Goal: Task Accomplishment & Management: Use online tool/utility

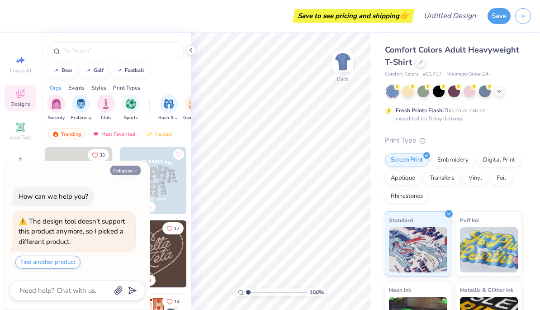
click at [127, 169] on button "Collapse" at bounding box center [125, 171] width 30 height 10
type textarea "x"
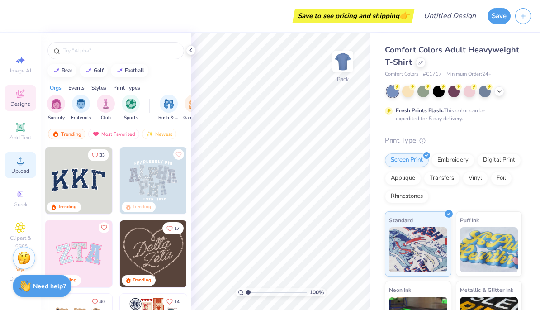
click at [20, 170] on div "Upload" at bounding box center [21, 165] width 32 height 27
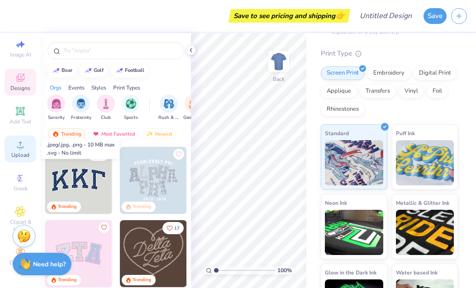
scroll to position [79, 0]
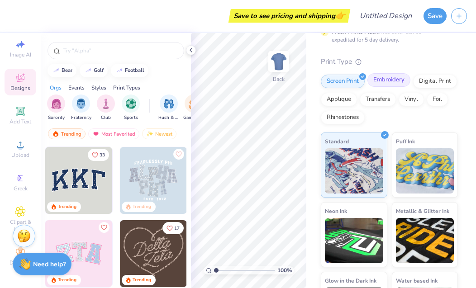
click at [381, 76] on div "Embroidery" at bounding box center [388, 80] width 43 height 14
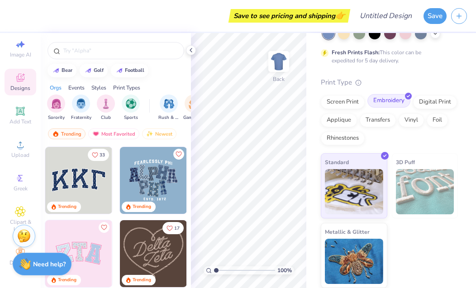
scroll to position [57, 0]
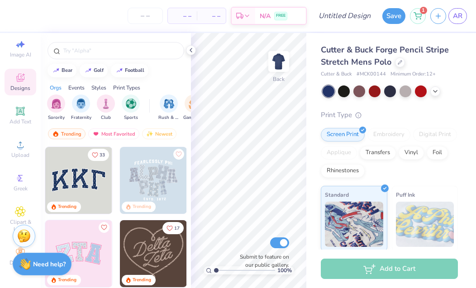
scroll to position [23, 0]
click at [25, 210] on icon at bounding box center [20, 211] width 10 height 11
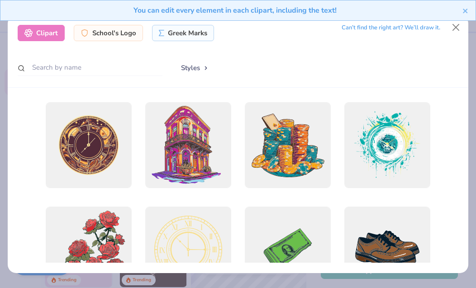
click at [451, 25] on div "You can edit every element in each clipart, including the text!" at bounding box center [238, 14] width 476 height 28
click at [457, 26] on div "You can edit every element in each clipart, including the text!" at bounding box center [238, 14] width 476 height 28
click at [448, 33] on button "Close" at bounding box center [456, 27] width 17 height 17
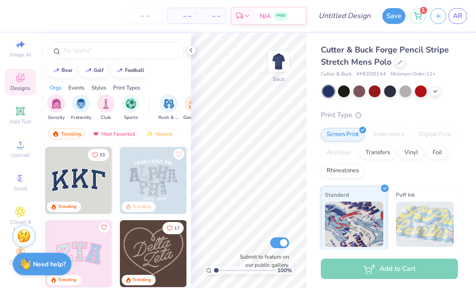
click at [396, 129] on div "Embroidery" at bounding box center [388, 135] width 43 height 14
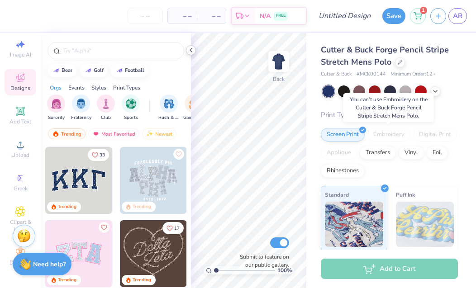
click at [191, 48] on icon at bounding box center [190, 50] width 7 height 7
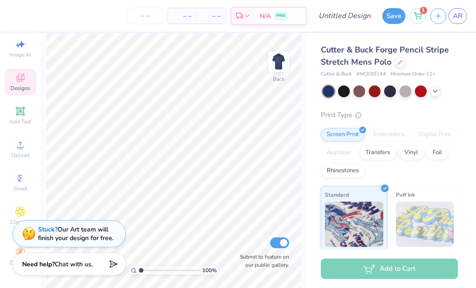
click at [391, 135] on div "Embroidery" at bounding box center [388, 135] width 43 height 14
click at [395, 174] on div "Screen Print Embroidery Digital Print Applique Transfers Vinyl Foil Rhinestones" at bounding box center [389, 153] width 137 height 50
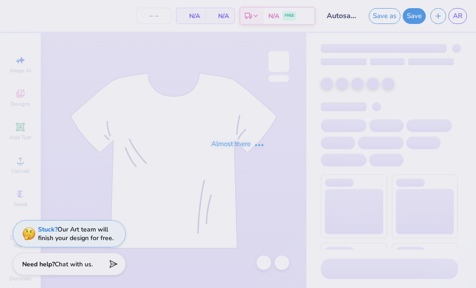
type input "300"
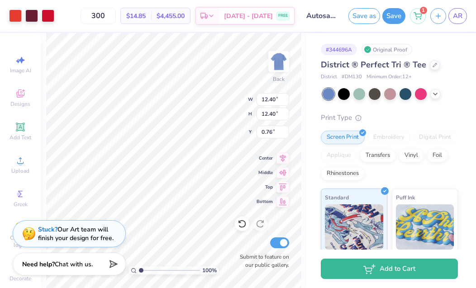
type input "10.70"
type input "0.82"
click at [394, 15] on button "Save" at bounding box center [393, 15] width 23 height 16
click at [11, 14] on div at bounding box center [15, 15] width 13 height 13
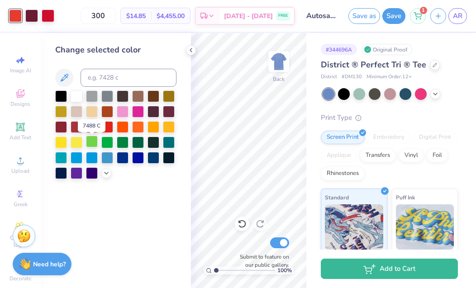
click at [96, 143] on div at bounding box center [92, 142] width 12 height 12
click at [172, 98] on div at bounding box center [169, 96] width 12 height 12
click at [101, 130] on div at bounding box center [107, 126] width 12 height 12
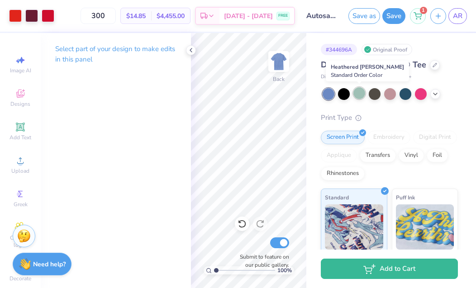
click at [359, 93] on div at bounding box center [359, 93] width 12 height 12
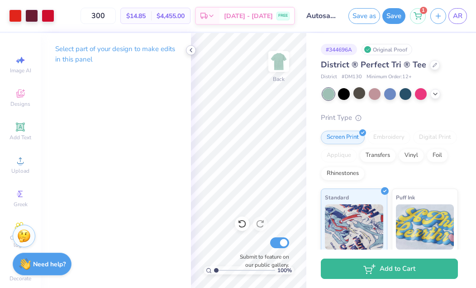
click at [193, 47] on icon at bounding box center [190, 50] width 7 height 7
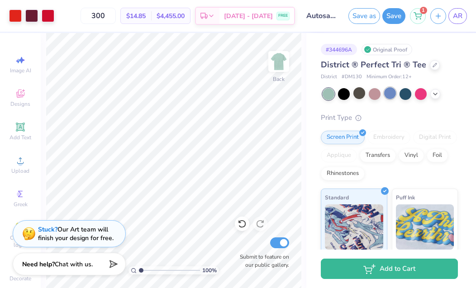
click at [387, 90] on div at bounding box center [390, 93] width 12 height 12
click at [437, 95] on icon at bounding box center [435, 93] width 7 height 7
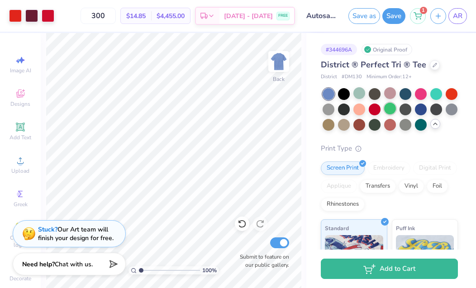
click at [388, 107] on div at bounding box center [390, 109] width 12 height 12
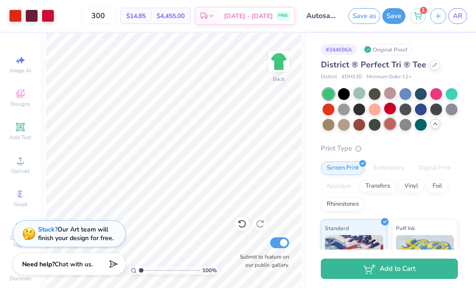
click at [388, 124] on div at bounding box center [390, 124] width 12 height 12
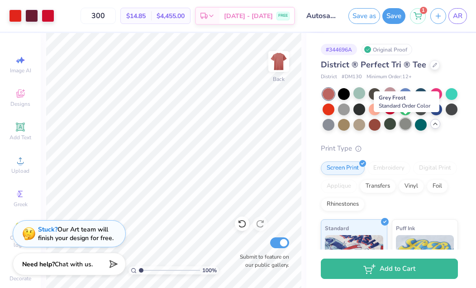
click at [407, 129] on div at bounding box center [406, 124] width 12 height 12
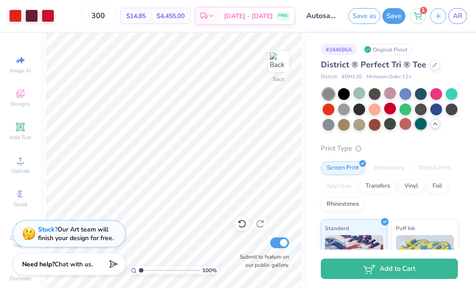
click at [417, 128] on div at bounding box center [421, 124] width 12 height 12
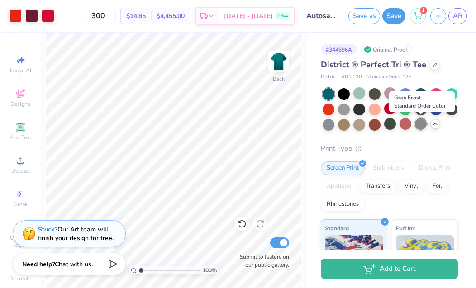
click at [424, 125] on div at bounding box center [421, 124] width 12 height 12
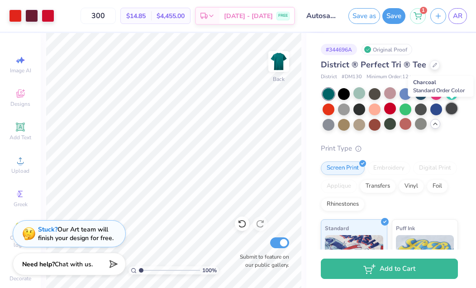
click at [452, 104] on div at bounding box center [452, 109] width 12 height 12
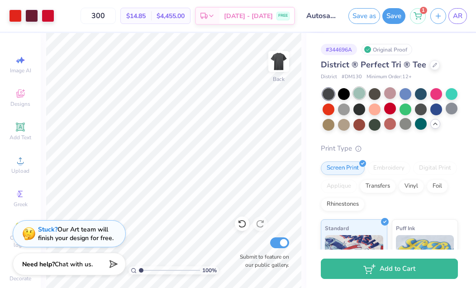
click at [362, 96] on div at bounding box center [359, 93] width 12 height 12
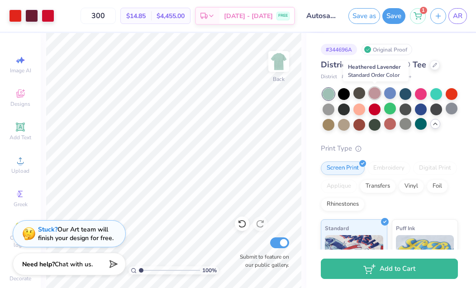
click at [380, 97] on div at bounding box center [375, 93] width 12 height 12
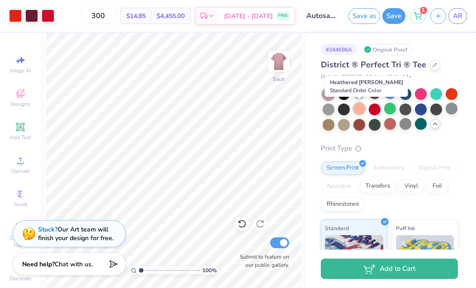
click at [359, 112] on div at bounding box center [359, 109] width 12 height 12
